Goal: Navigation & Orientation: Find specific page/section

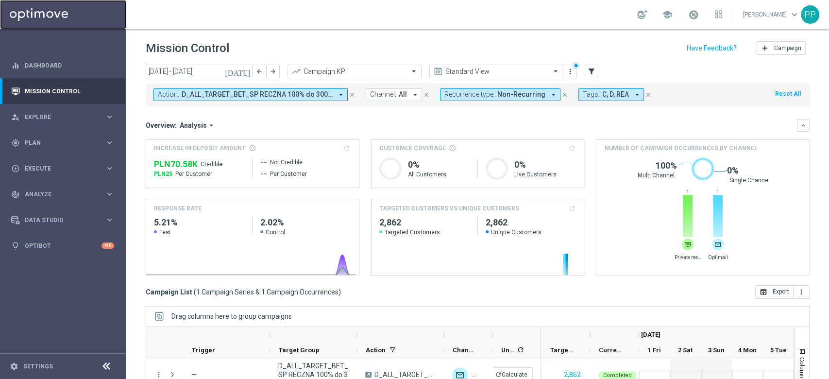
click at [109, 11] on link at bounding box center [63, 14] width 126 height 29
